Goal: Task Accomplishment & Management: Use online tool/utility

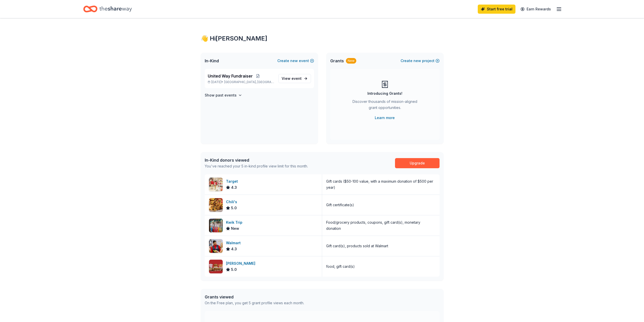
click at [558, 9] on icon "button" at bounding box center [559, 9] width 6 height 6
click at [531, 176] on div "👋 Hi [PERSON_NAME] In-Kind Create new event United Way Fundraiser [DATE] • [GEO…" at bounding box center [322, 195] width 644 height 355
click at [233, 77] on span "United Way Fundraiser" at bounding box center [230, 76] width 45 height 6
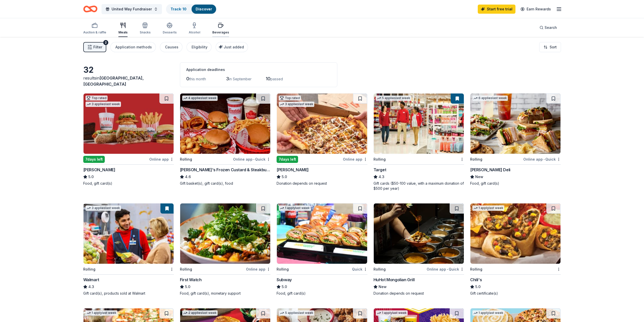
click at [218, 26] on icon "button" at bounding box center [221, 25] width 6 height 6
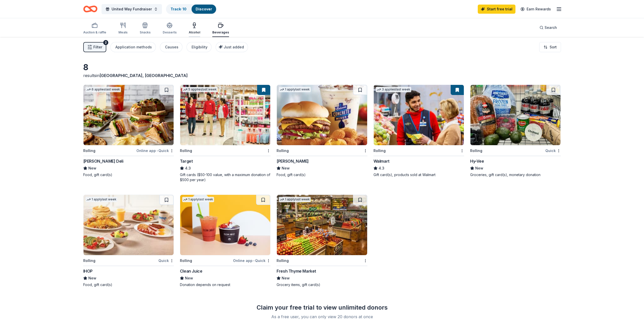
click at [189, 26] on div "button" at bounding box center [194, 25] width 11 height 6
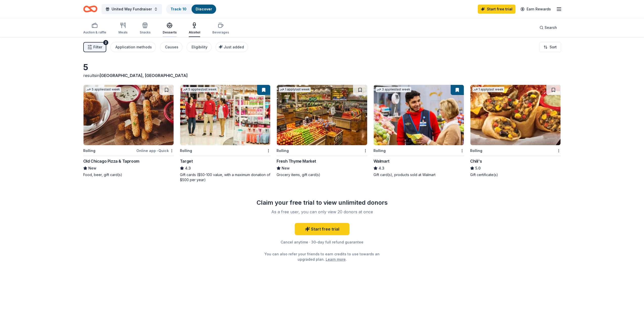
click at [167, 27] on icon "button" at bounding box center [169, 25] width 6 height 6
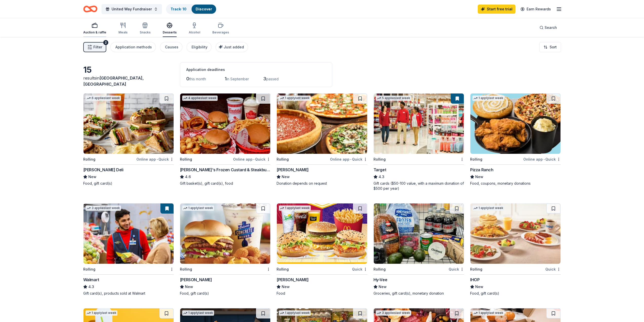
click at [94, 27] on icon "button" at bounding box center [95, 25] width 6 height 6
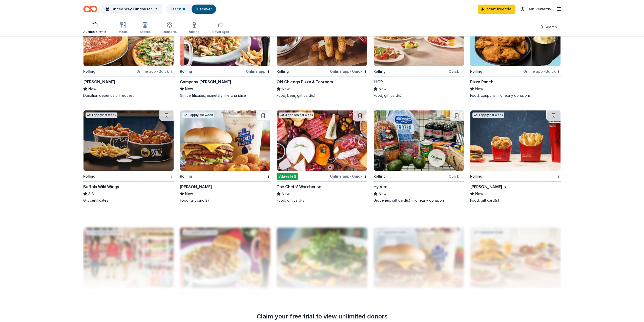
scroll to position [304, 0]
